Goal: Information Seeking & Learning: Learn about a topic

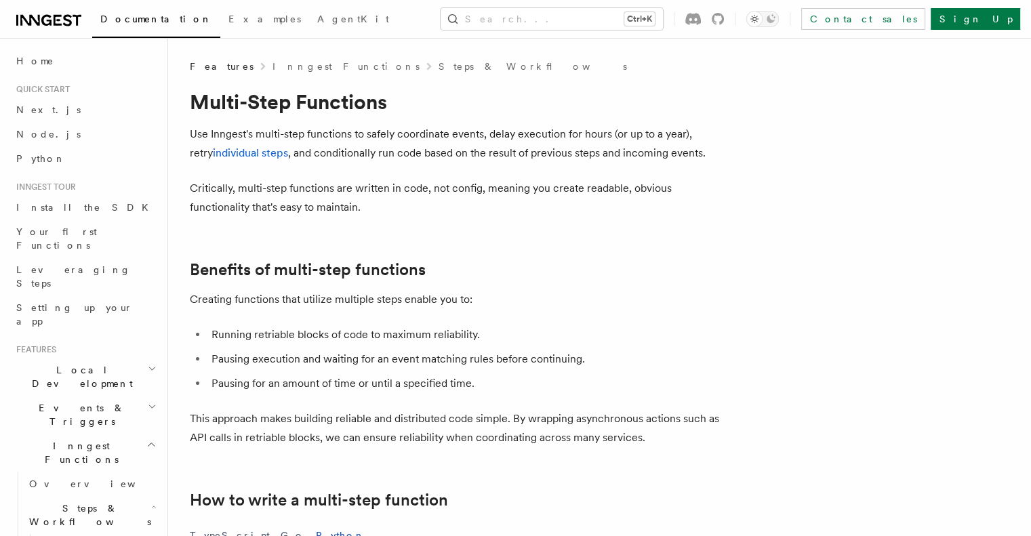
click at [439, 62] on link "Steps & Workflows" at bounding box center [533, 67] width 188 height 14
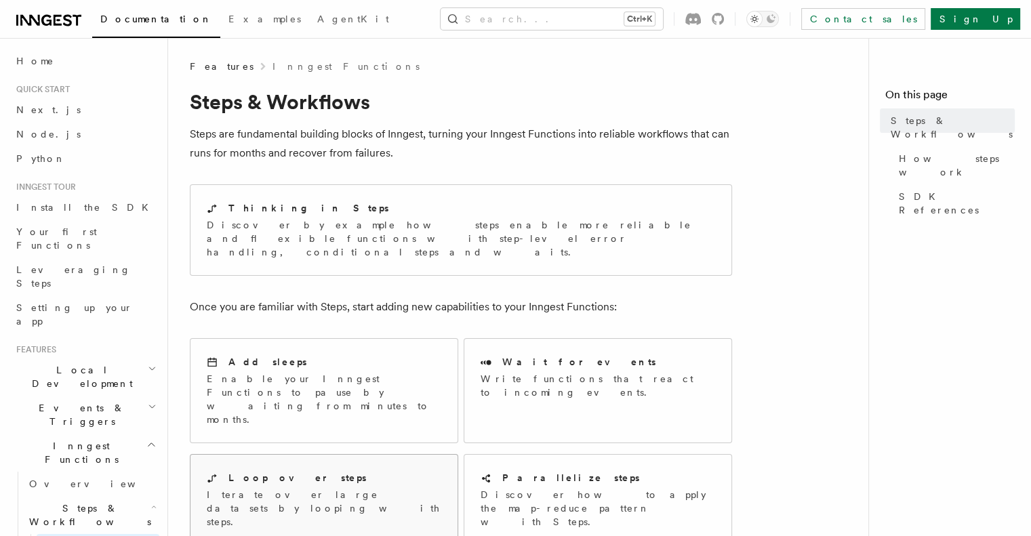
click at [426, 466] on div "Loop over steps Iterate over large datasets by looping with steps." at bounding box center [324, 500] width 267 height 90
click at [555, 488] on p "Discover how to apply the map-reduce pattern with Steps." at bounding box center [598, 508] width 235 height 41
